Goal: Task Accomplishment & Management: Manage account settings

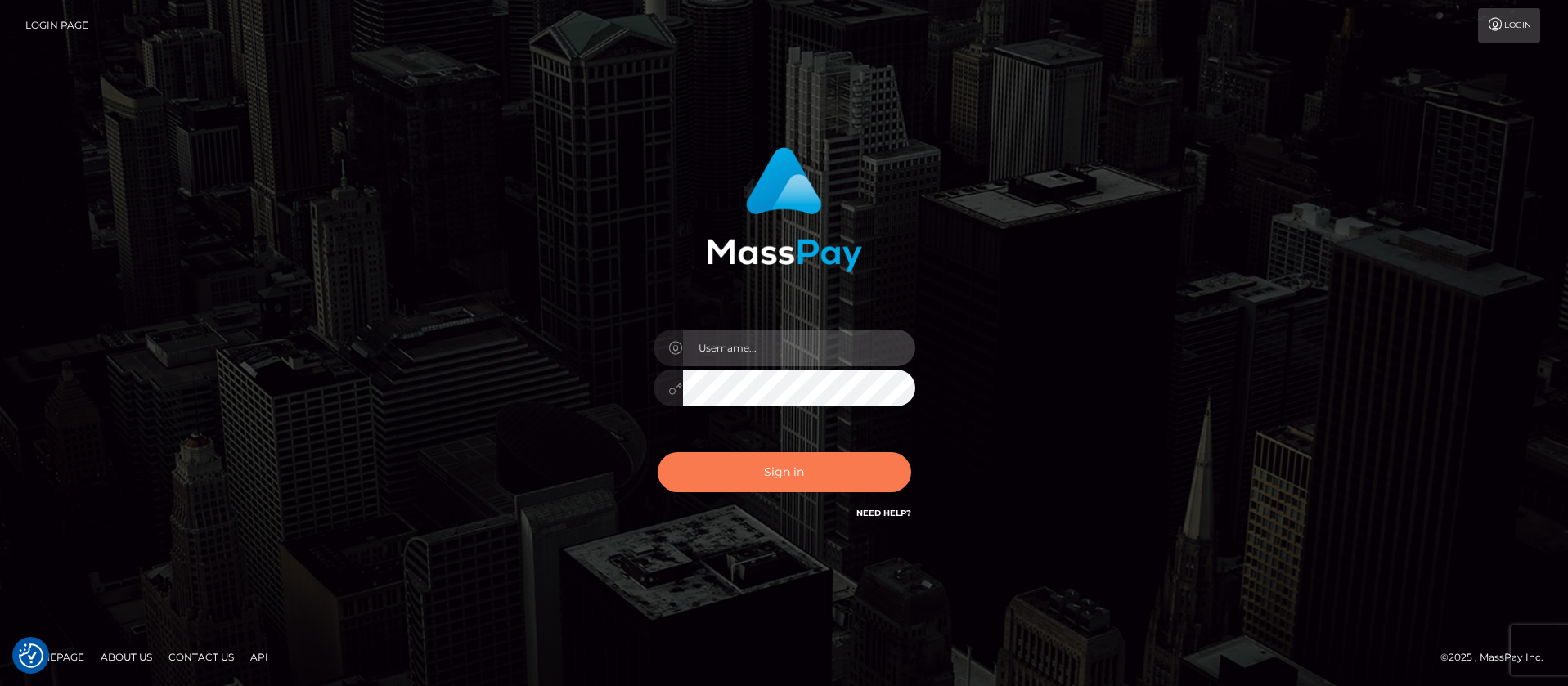
type input "balsaberisic"
click at [752, 473] on button "Sign in" at bounding box center [784, 472] width 253 height 40
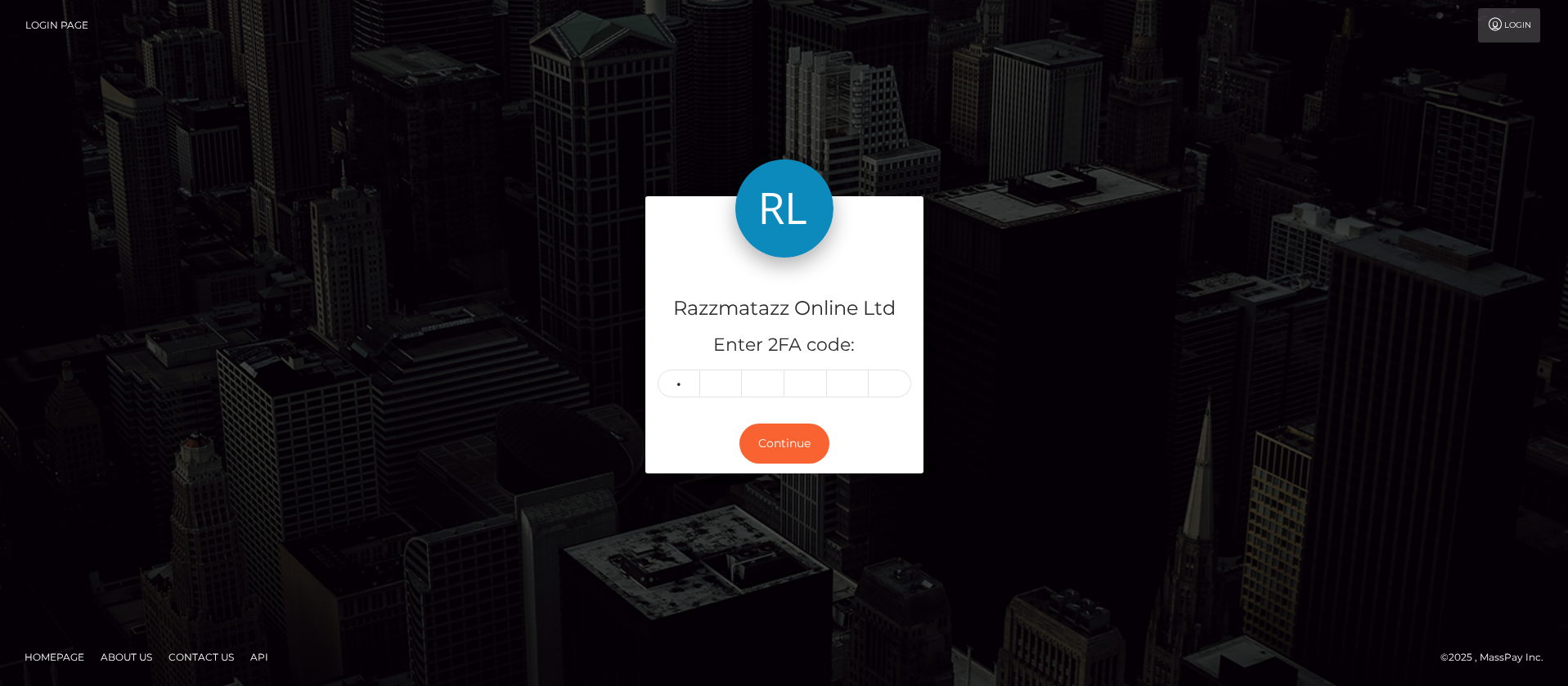
type input "1"
type input "5"
type input "2"
type input "5"
type input "3"
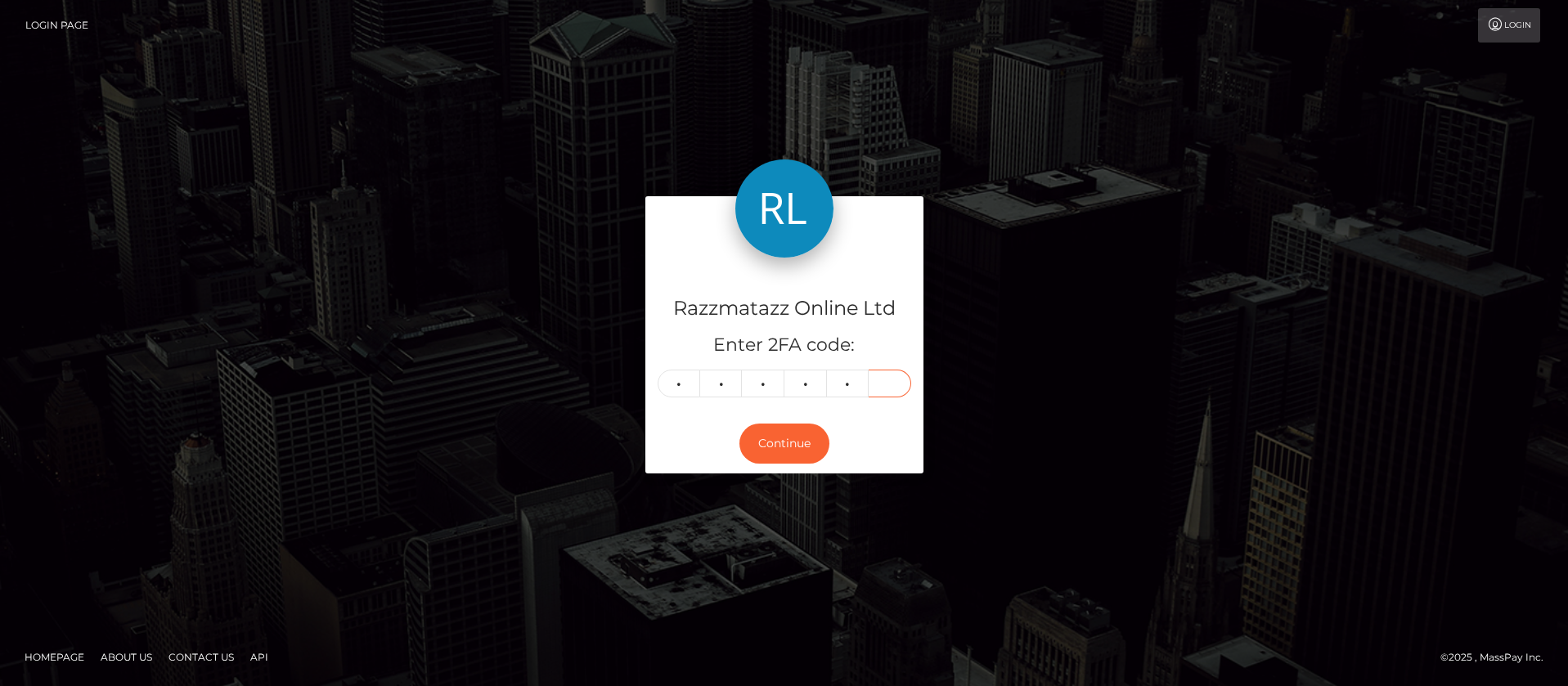
type input "8"
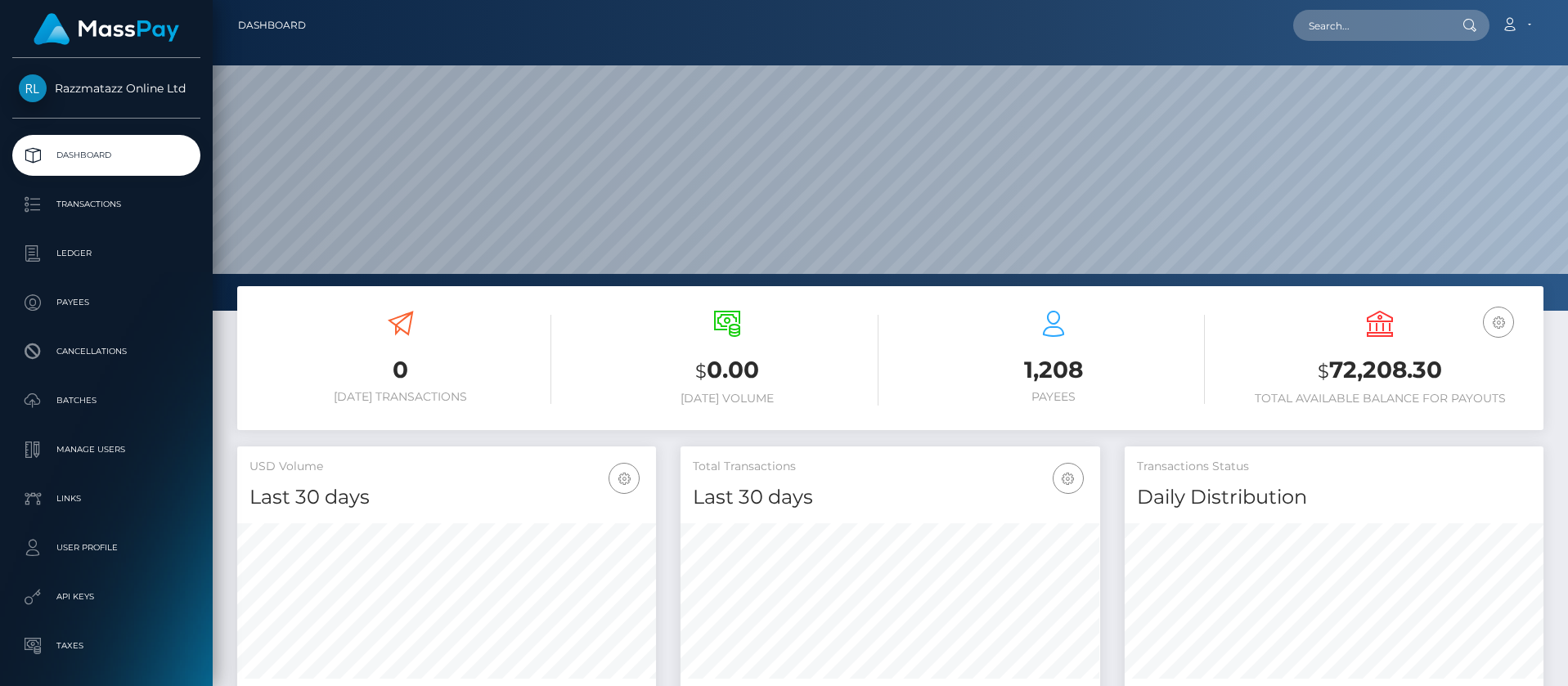
scroll to position [290, 420]
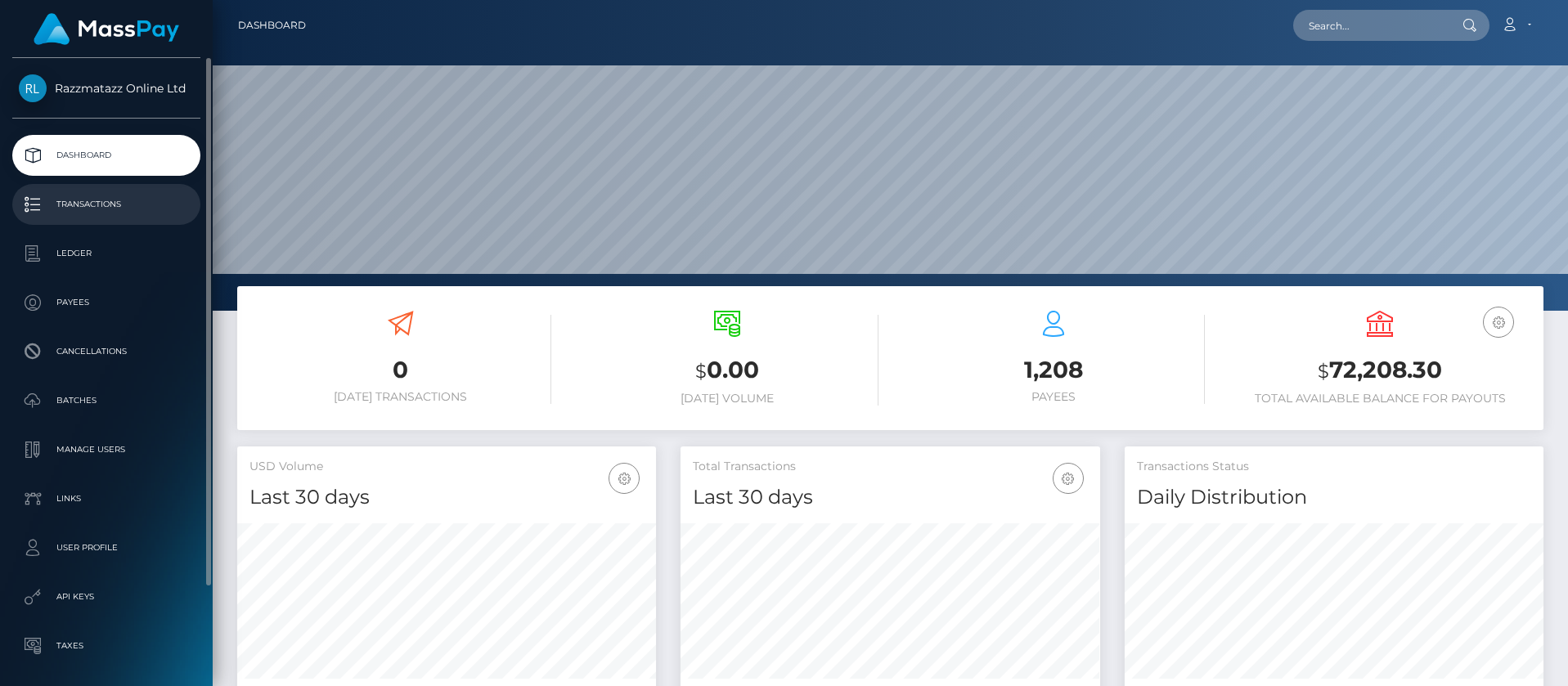
click at [122, 206] on p "Transactions" at bounding box center [106, 204] width 175 height 24
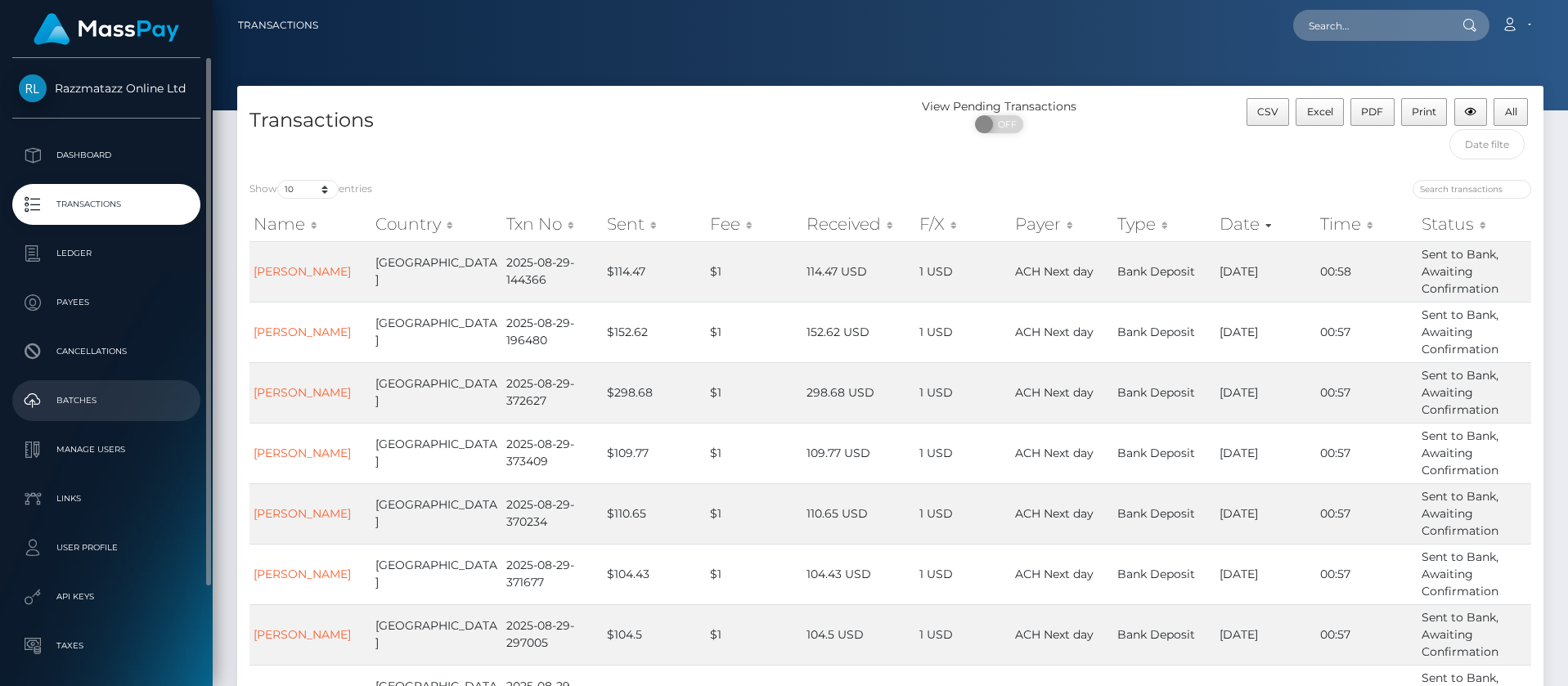
click at [89, 388] on link "Batches" at bounding box center [106, 400] width 188 height 41
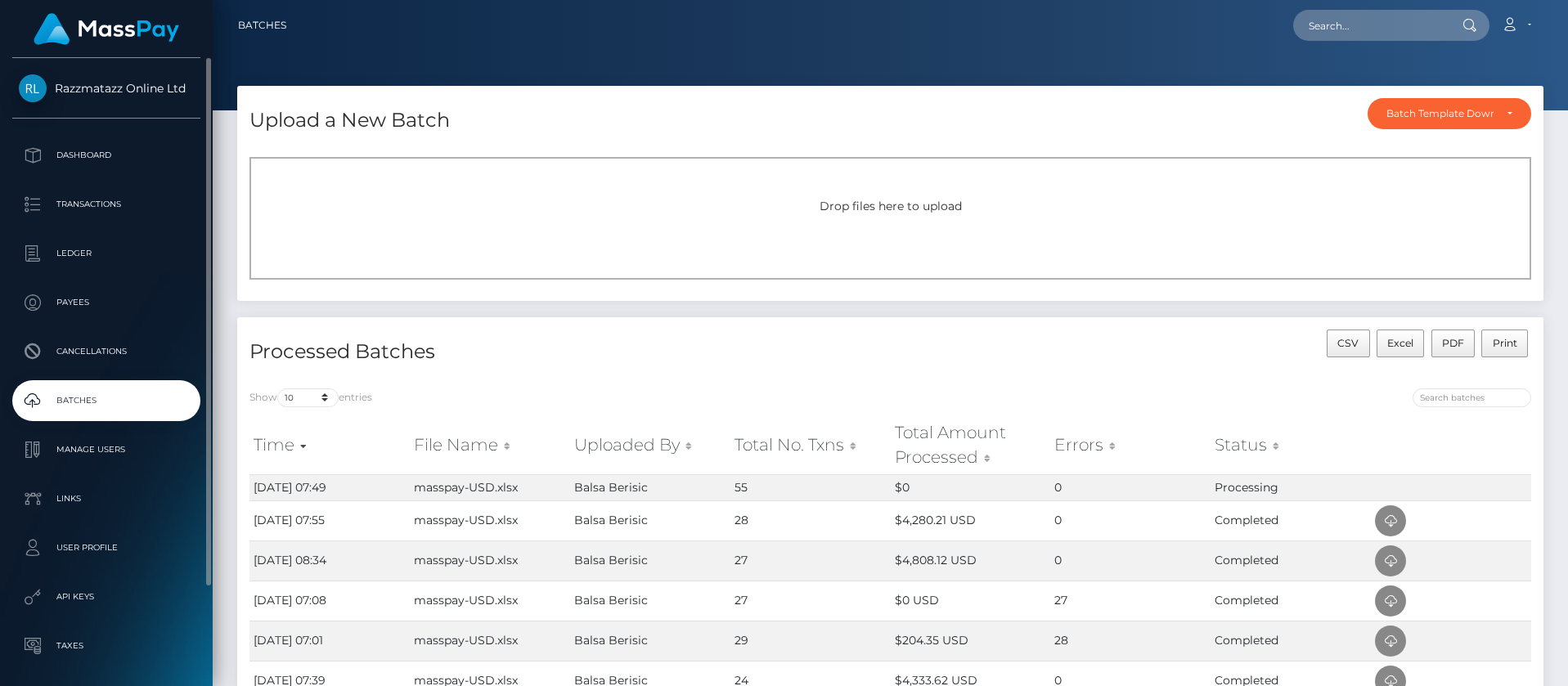
click at [156, 396] on p "Batches" at bounding box center [106, 401] width 175 height 24
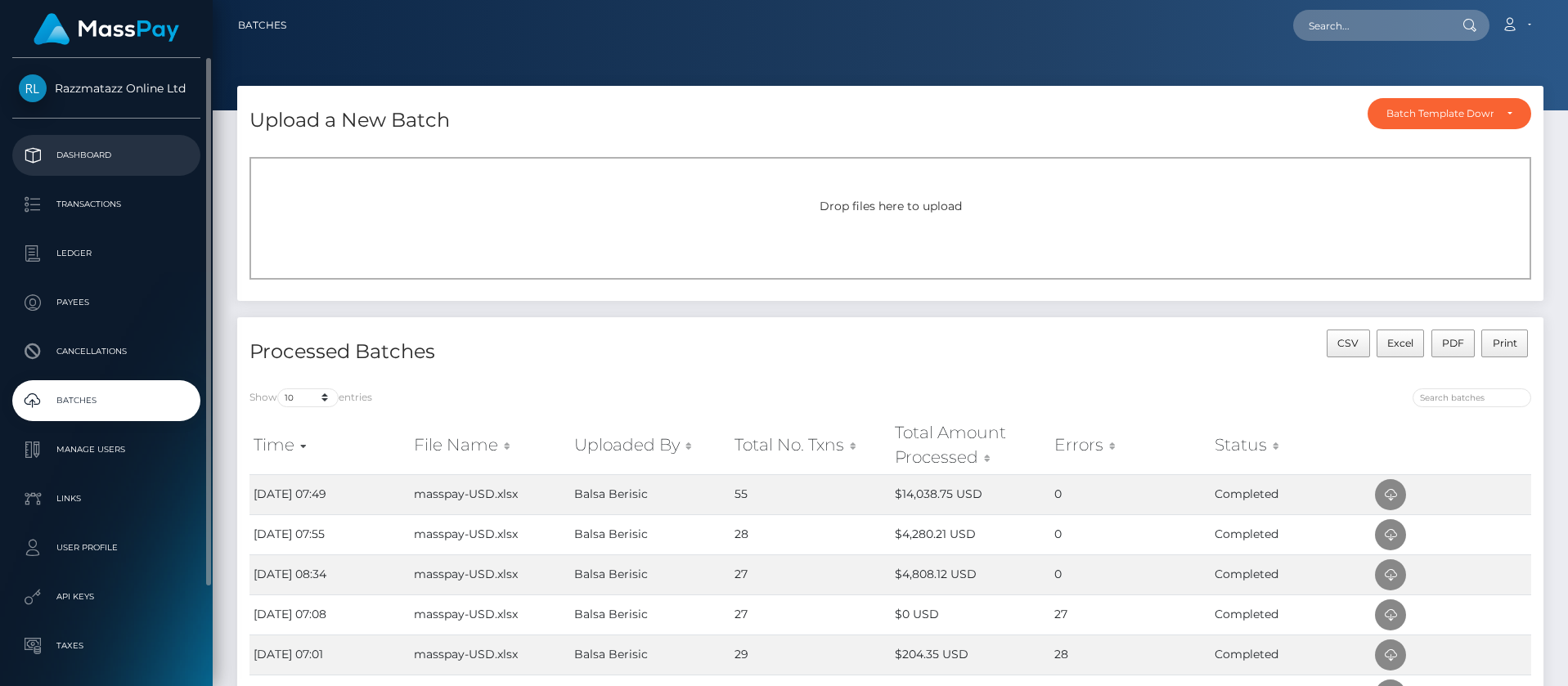
click at [102, 165] on p "Dashboard" at bounding box center [106, 156] width 175 height 24
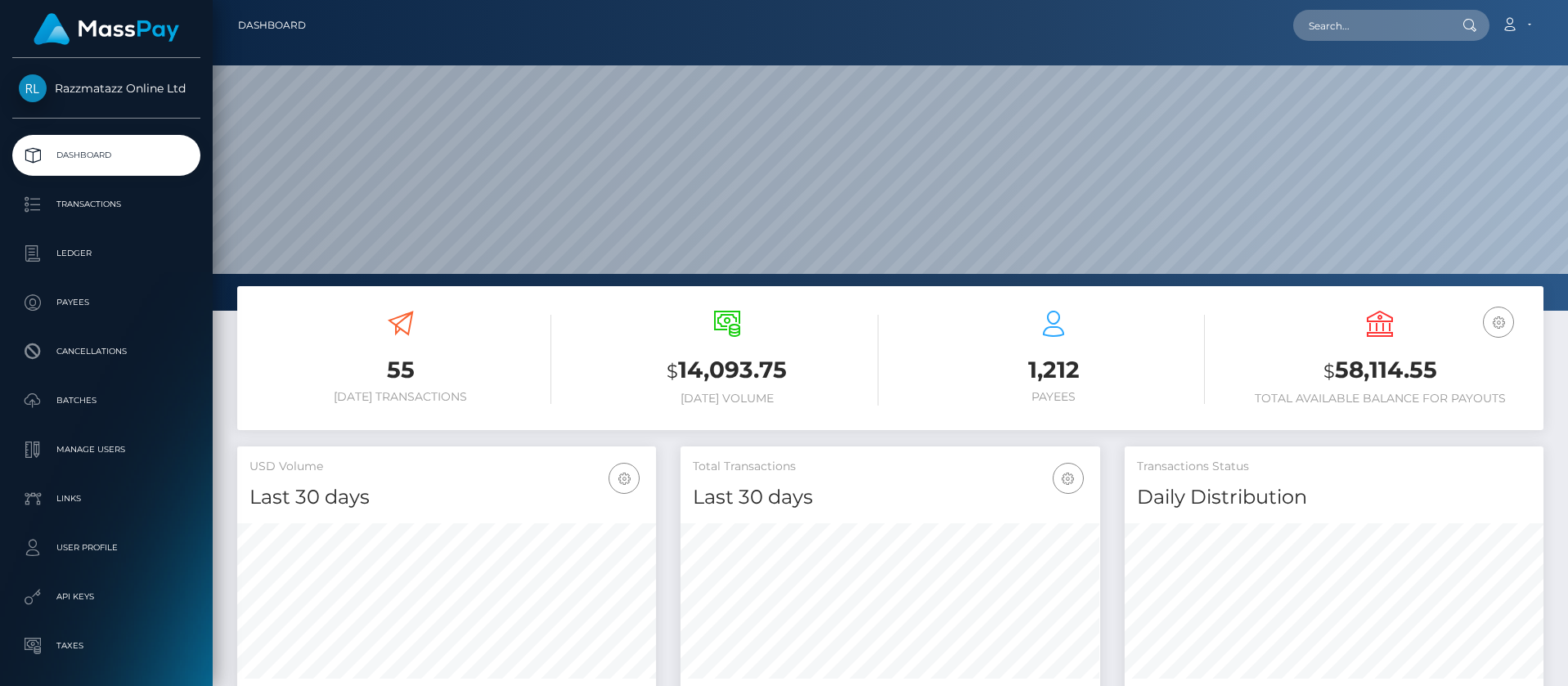
scroll to position [290, 420]
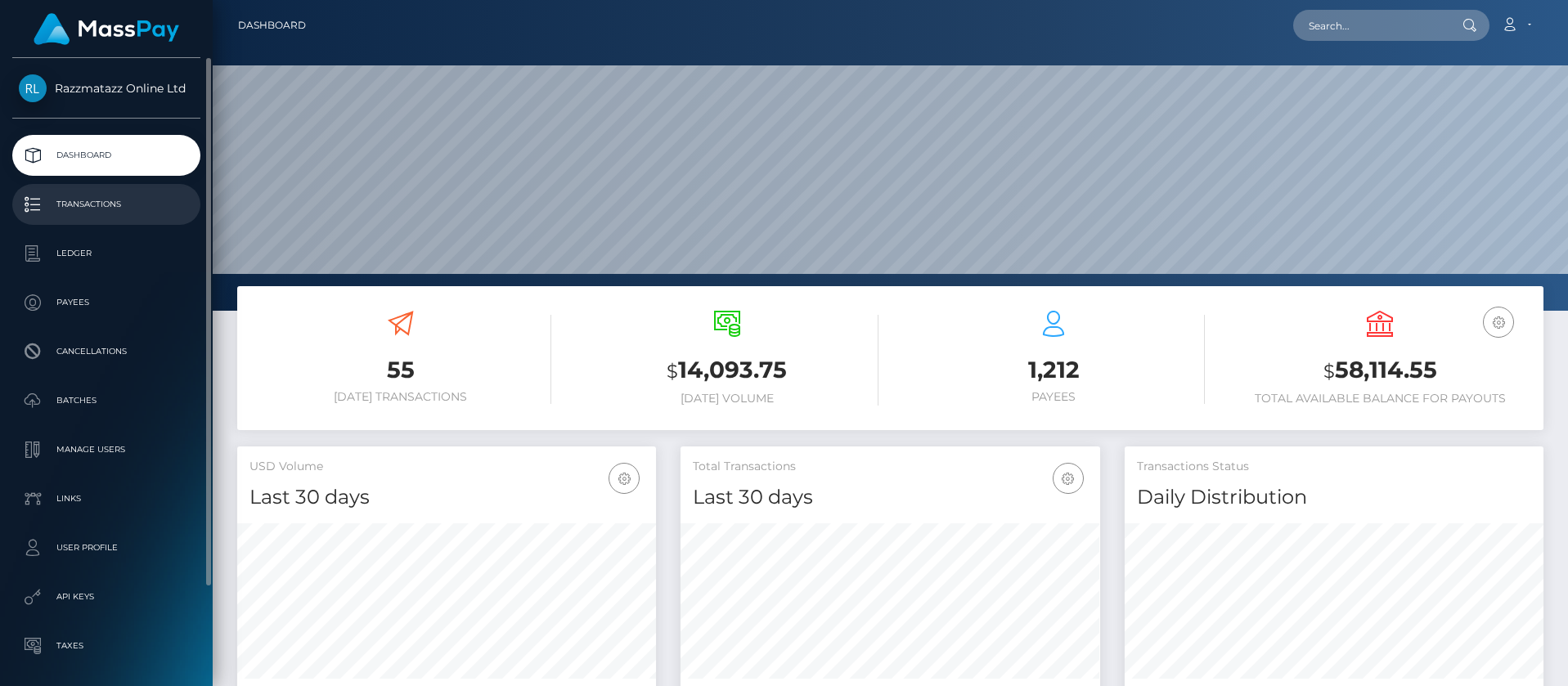
click at [145, 213] on p "Transactions" at bounding box center [106, 204] width 175 height 24
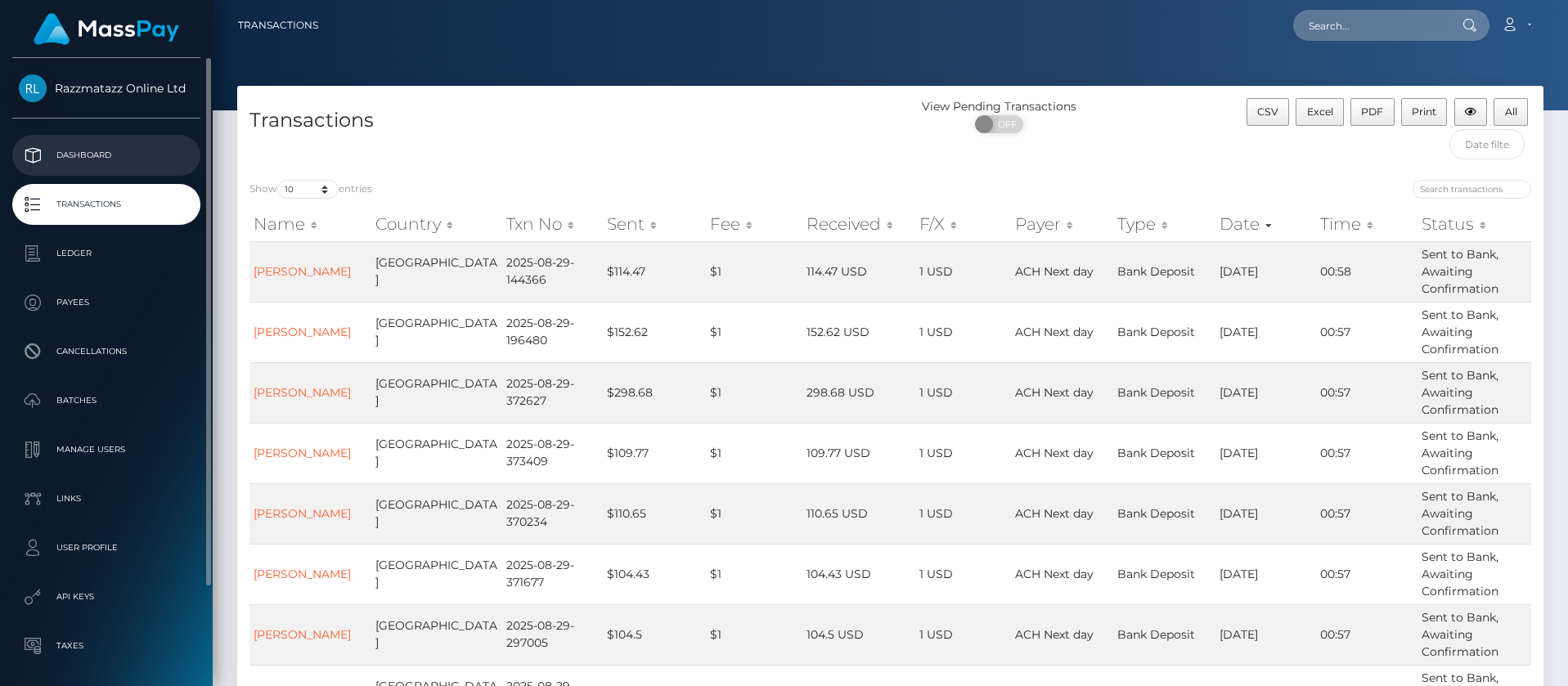
click at [135, 142] on link "Dashboard" at bounding box center [106, 155] width 188 height 41
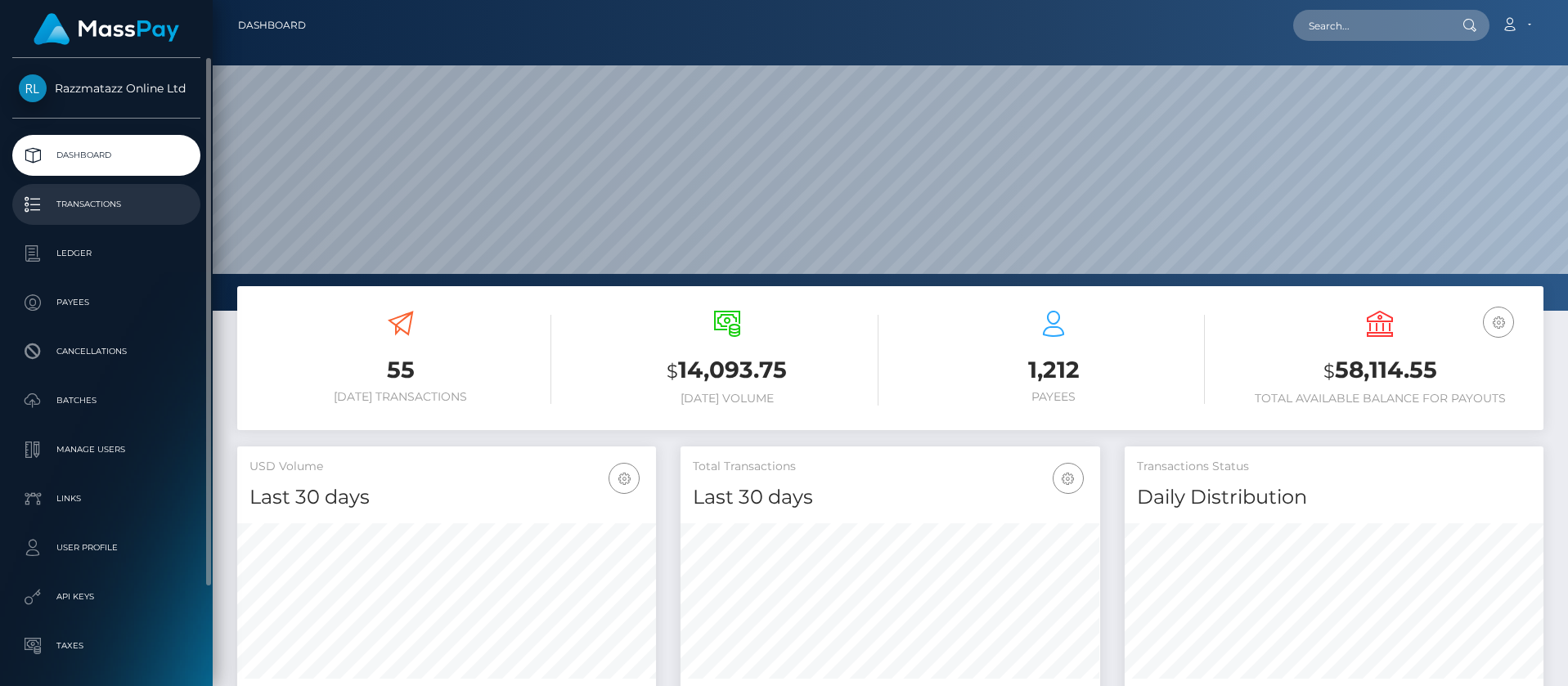
scroll to position [290, 420]
click at [110, 206] on p "Transactions" at bounding box center [106, 204] width 175 height 24
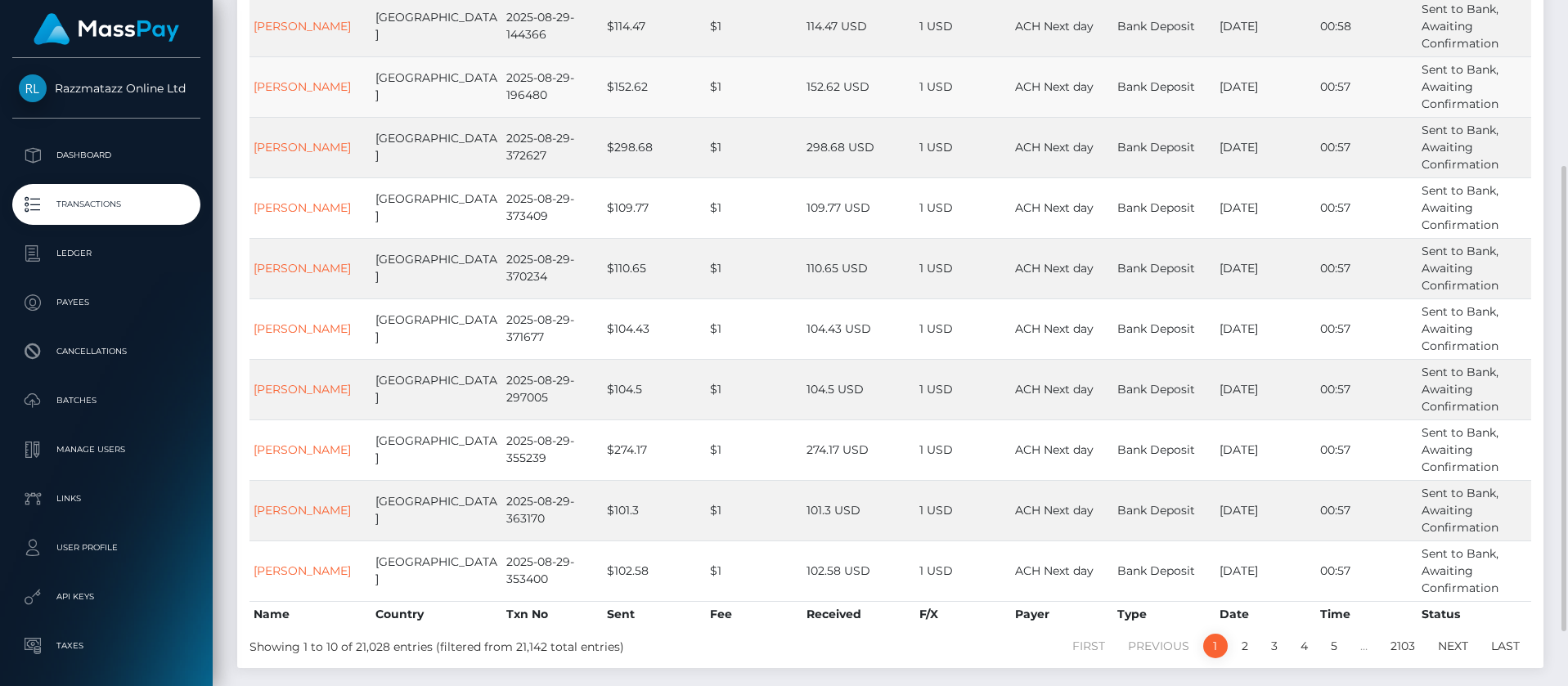
scroll to position [326, 0]
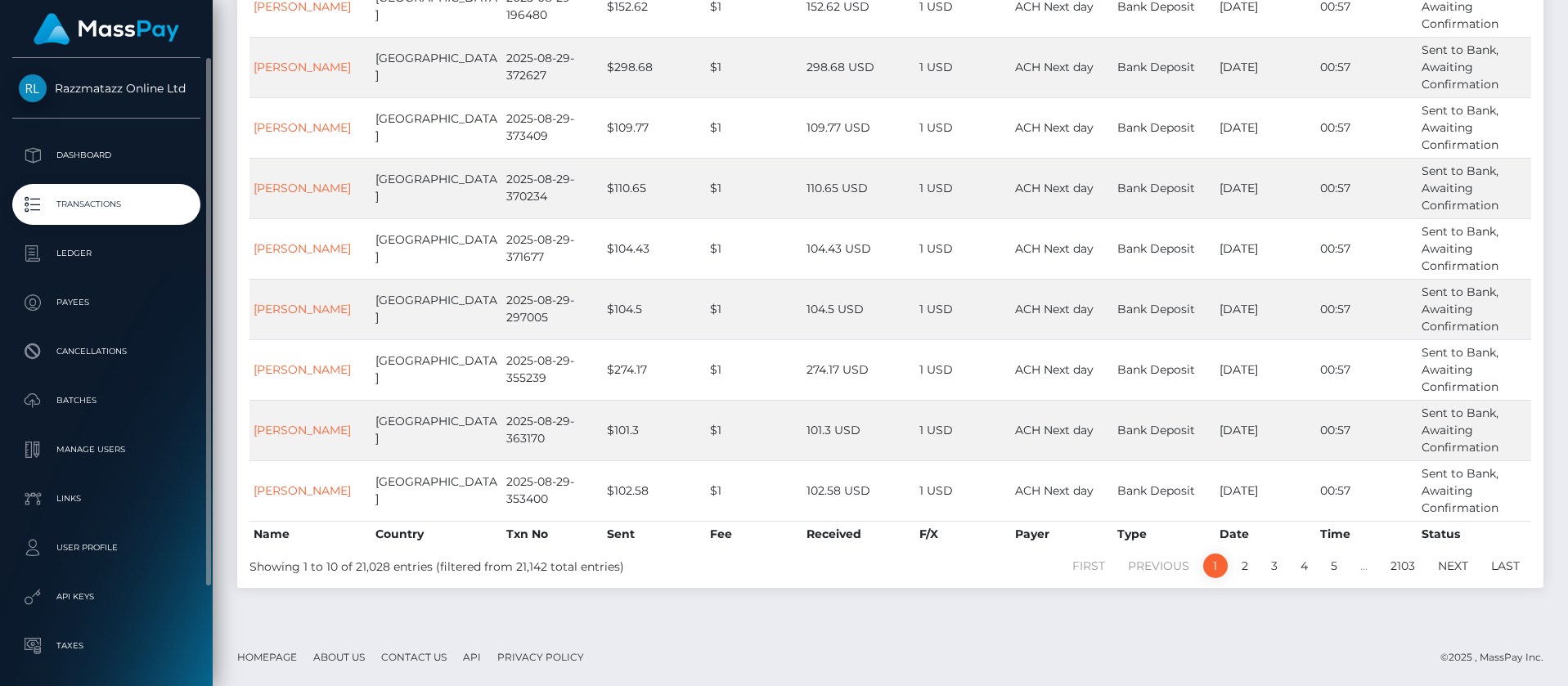
click at [121, 195] on p "Transactions" at bounding box center [106, 204] width 175 height 24
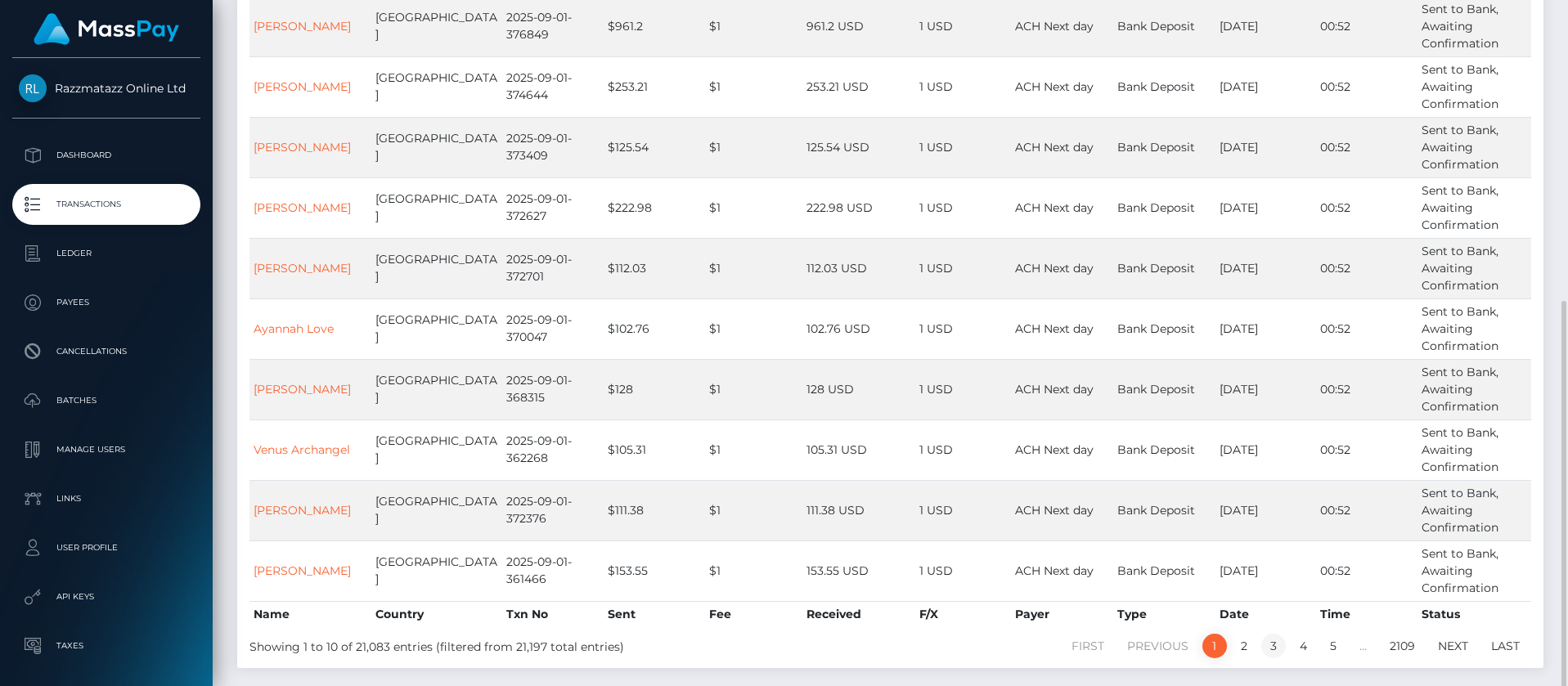
scroll to position [326, 0]
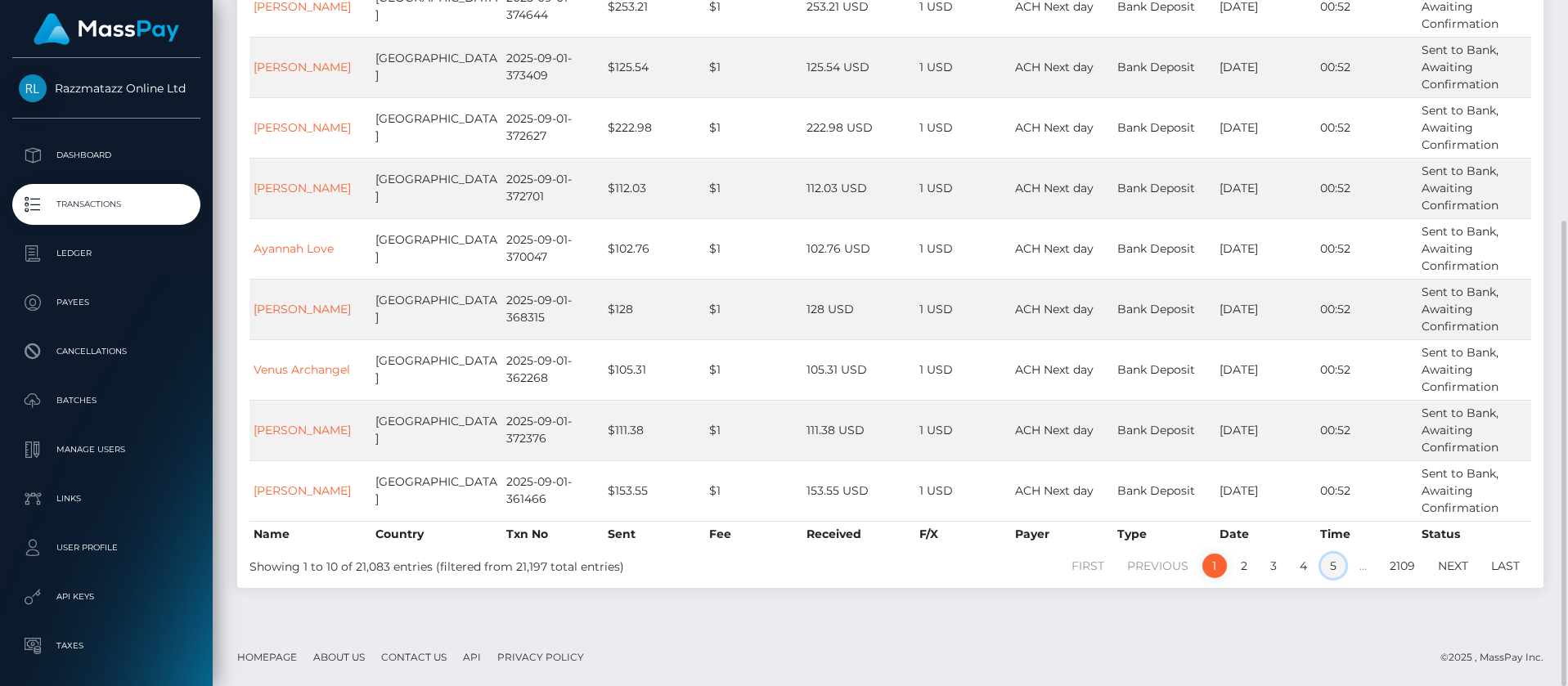
click at [1324, 559] on link "5" at bounding box center [1333, 566] width 24 height 24
click at [1331, 568] on link "6" at bounding box center [1332, 566] width 25 height 24
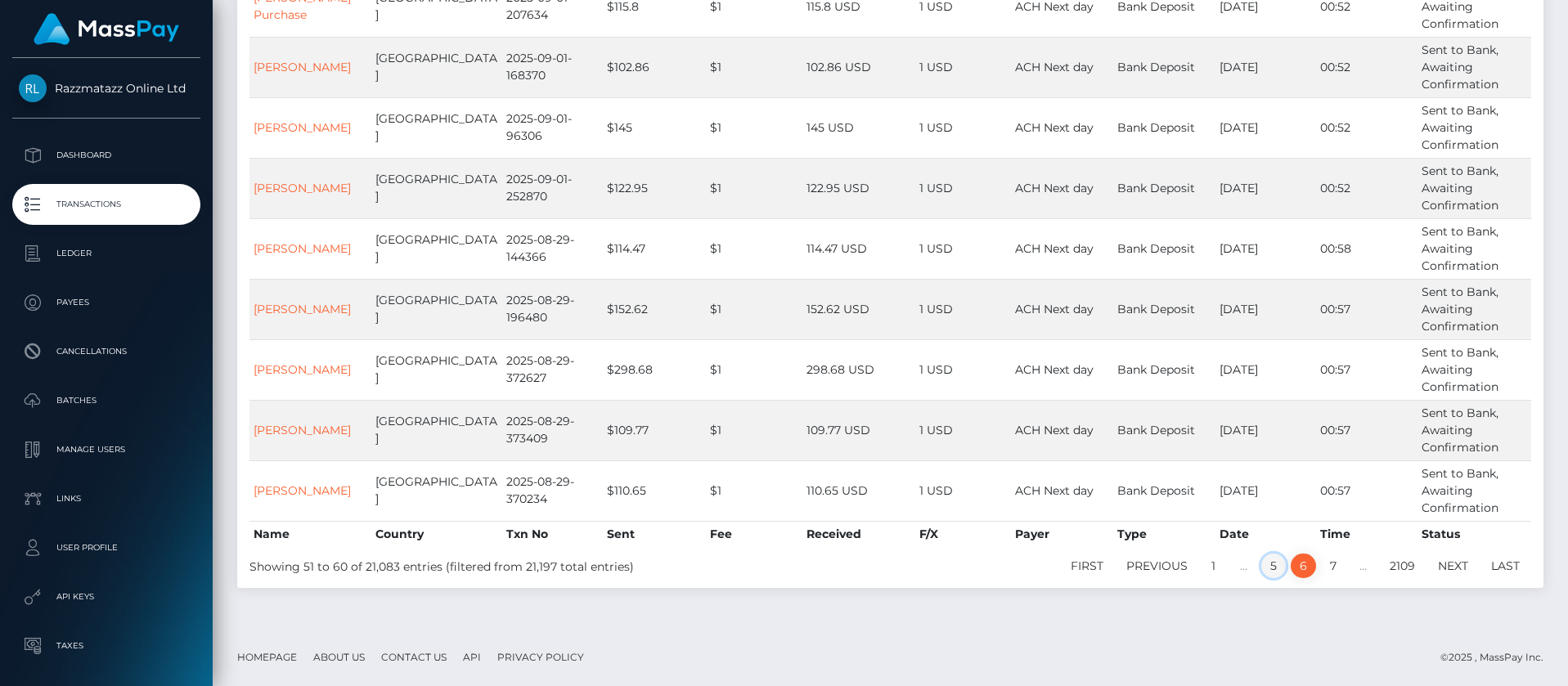
click at [1272, 568] on link "5" at bounding box center [1273, 566] width 24 height 24
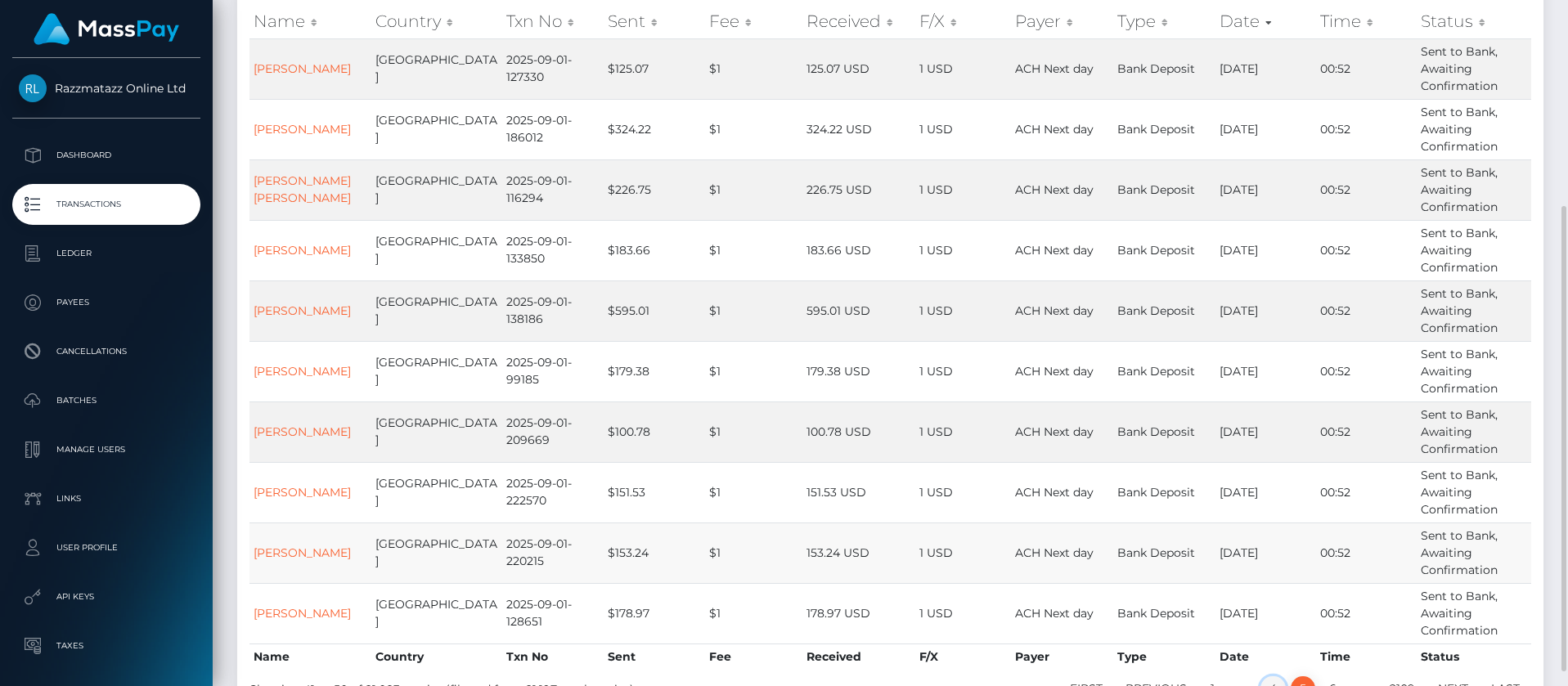
scroll to position [244, 0]
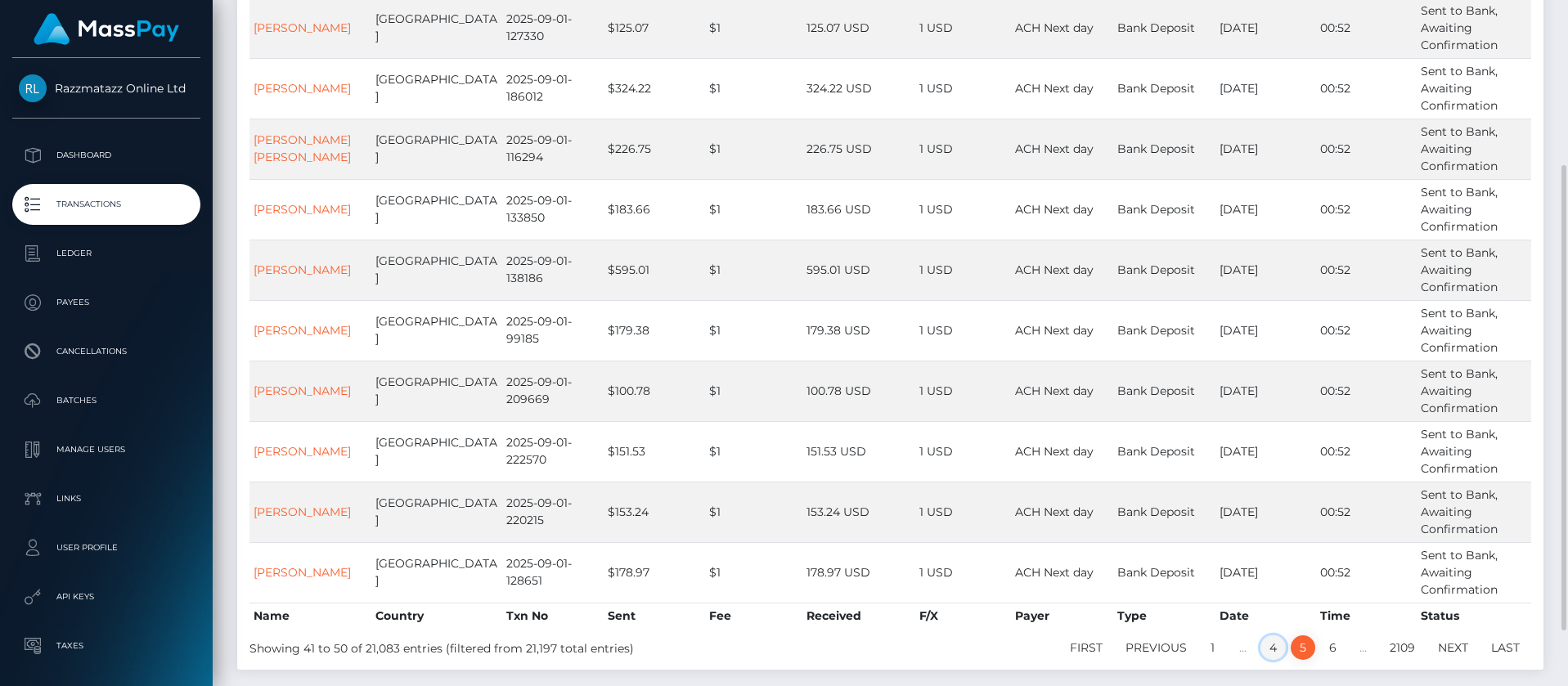
click at [1270, 646] on link "4" at bounding box center [1273, 648] width 25 height 24
click at [1266, 648] on link "3" at bounding box center [1273, 648] width 24 height 24
click at [1233, 653] on link "2" at bounding box center [1244, 648] width 24 height 24
click at [1203, 647] on link "1" at bounding box center [1215, 648] width 24 height 24
click at [1211, 649] on link "1" at bounding box center [1215, 648] width 24 height 24
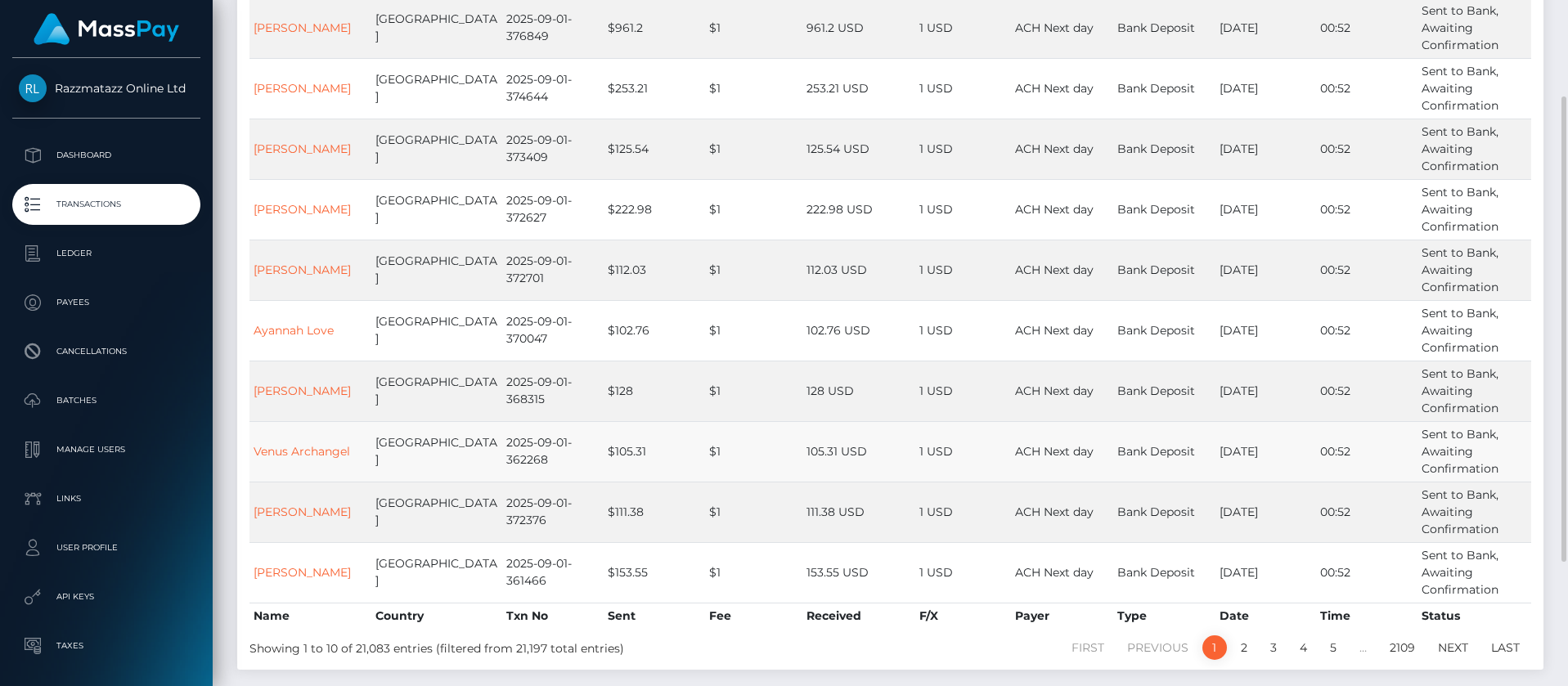
scroll to position [203, 0]
